Goal: Information Seeking & Learning: Check status

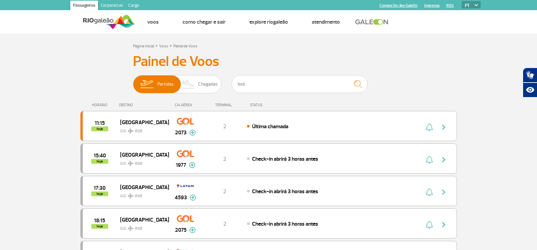
click at [295, 85] on input "bsb" at bounding box center [300, 84] width 136 height 18
type input "ssa"
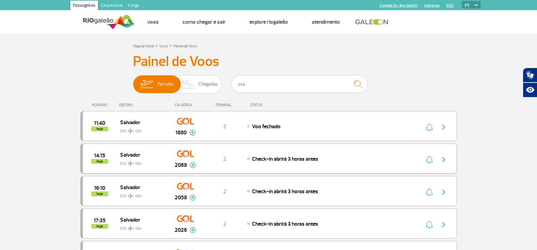
click at [162, 161] on span "GIG SSA" at bounding box center [141, 162] width 43 height 10
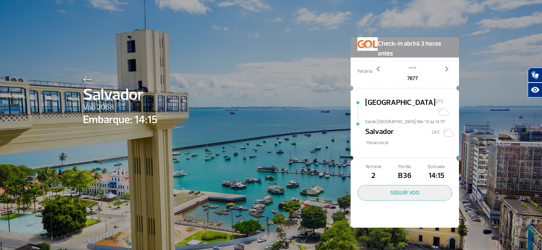
click at [83, 77] on img at bounding box center [87, 80] width 9 height 6
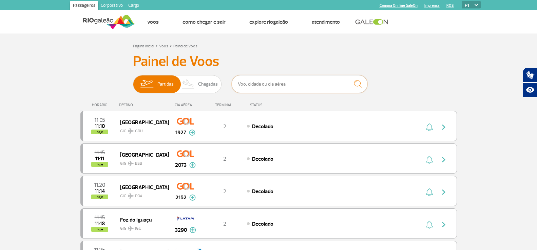
click at [298, 87] on input "text" at bounding box center [300, 84] width 136 height 18
type input "sky"
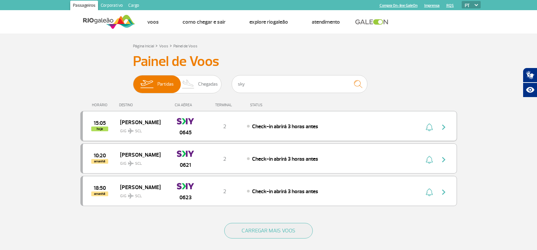
click at [206, 125] on div "2" at bounding box center [224, 126] width 45 height 7
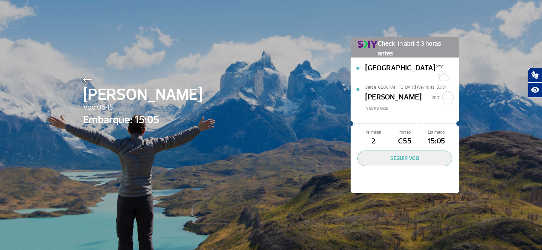
click at [86, 76] on div at bounding box center [143, 79] width 120 height 8
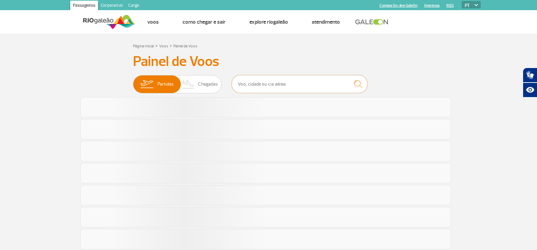
click at [247, 84] on input "text" at bounding box center [300, 84] width 136 height 18
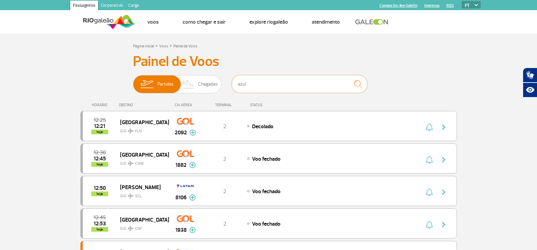
type input "azul"
